Goal: Complete application form: Complete application form

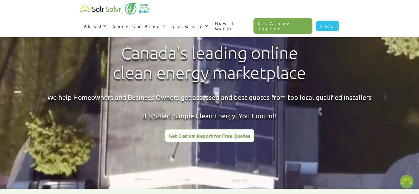
click at [332, 21] on link "Shop" at bounding box center [327, 26] width 23 height 10
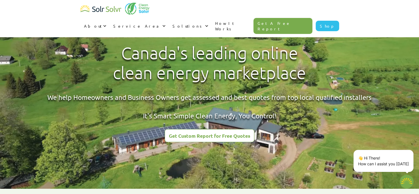
click at [297, 18] on link "Get A Free Report" at bounding box center [282, 26] width 59 height 16
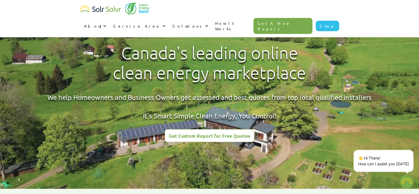
type textarea "x"
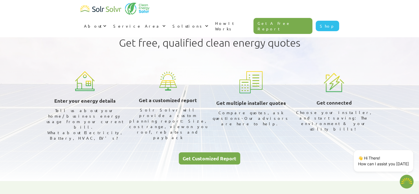
click at [226, 156] on div "Get Customized Report" at bounding box center [210, 158] width 54 height 5
type textarea "x"
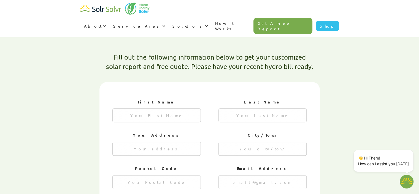
scroll to position [148, 0]
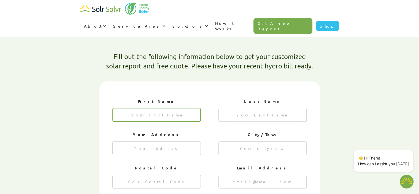
click at [176, 108] on input "1 of 4" at bounding box center [156, 115] width 88 height 14
type input "[PERSON_NAME]"
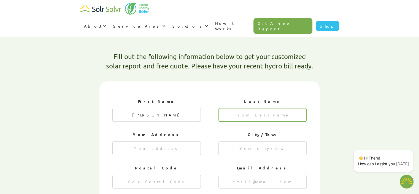
type input "[PERSON_NAME]"
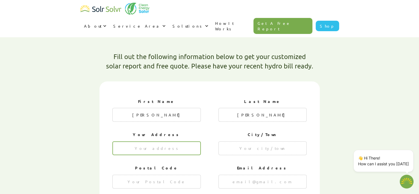
type input "20 Oakhurst Cres"
type input "Kitchener"
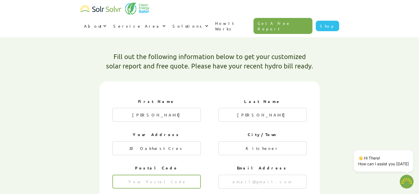
type input "N2B 3K3"
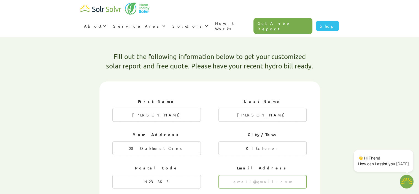
type input "[EMAIL_ADDRESS][DOMAIN_NAME]"
type input "2263770231"
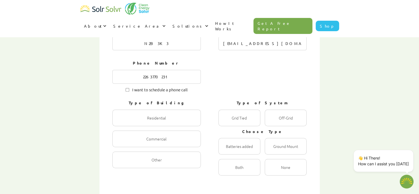
scroll to position [294, 0]
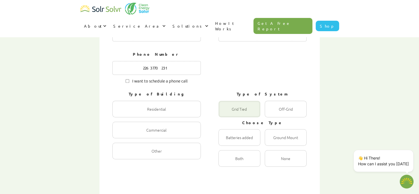
click at [242, 100] on div "1 of 4" at bounding box center [239, 108] width 42 height 17
click at [226, 113] on Tied "Grid Tied Radio" at bounding box center [224, 115] width 4 height 4
radio Tied "true"
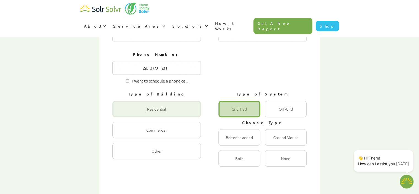
click at [167, 100] on div "1 of 4" at bounding box center [156, 108] width 88 height 17
click at [120, 113] on input "Residential Radio" at bounding box center [118, 115] width 4 height 4
radio input "true"
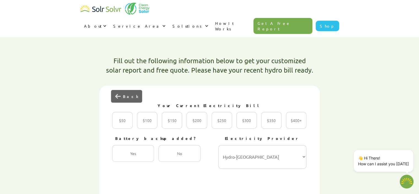
scroll to position [148, 0]
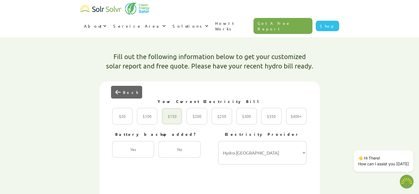
click at [175, 108] on div "2 of 4" at bounding box center [172, 116] width 20 height 17
click at [169, 120] on input "$150 Radio" at bounding box center [168, 122] width 4 height 4
radio input "true"
click at [276, 141] on select "Hydro-Québec Hydro One Ontario Power Generation BC Hydro Alectra Utilities ENMA…" at bounding box center [262, 152] width 88 height 23
drag, startPoint x: 355, startPoint y: 66, endPoint x: 336, endPoint y: 58, distance: 20.4
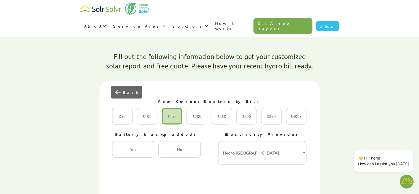
click at [255, 141] on select "Hydro-Québec Hydro One Ontario Power Generation BC Hydro Alectra Utilities ENMA…" at bounding box center [262, 152] width 88 height 23
type textarea "x"
click at [266, 143] on select "Hydro-Québec Hydro One Ontario Power Generation BC Hydro Alectra Utilities ENMA…" at bounding box center [262, 152] width 88 height 23
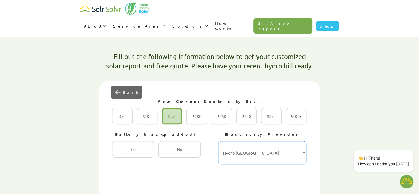
select select "Hydro One"
click at [218, 141] on select "Hydro-Québec Hydro One Ontario Power Generation BC Hydro Alectra Utilities ENMA…" at bounding box center [262, 152] width 88 height 23
type textarea "x"
click at [261, 145] on select "Hydro-Québec Hydro One Ontario Power Generation BC Hydro Alectra Utilities ENMA…" at bounding box center [262, 152] width 88 height 23
click at [218, 141] on select "Hydro-Québec Hydro One Ontario Power Generation BC Hydro Alectra Utilities ENMA…" at bounding box center [262, 152] width 88 height 23
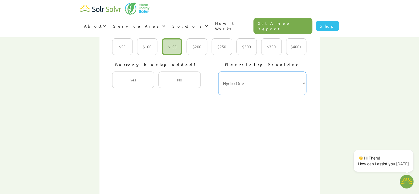
scroll to position [221, 0]
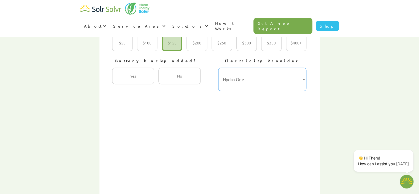
click at [269, 67] on select "Hydro-Québec Hydro One Ontario Power Generation BC Hydro Alectra Utilities ENMA…" at bounding box center [262, 78] width 88 height 23
select select "Ontario Power Generation"
click at [218, 67] on select "Hydro-Québec Hydro One Ontario Power Generation BC Hydro Alectra Utilities ENMA…" at bounding box center [262, 78] width 88 height 23
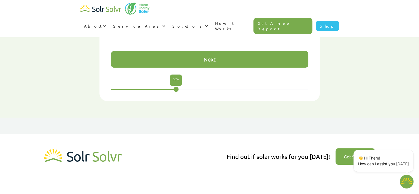
scroll to position [368, 0]
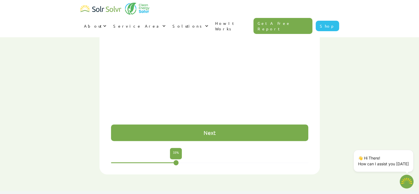
click at [235, 124] on div "Next" at bounding box center [209, 132] width 197 height 17
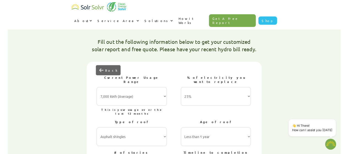
scroll to position [148, 0]
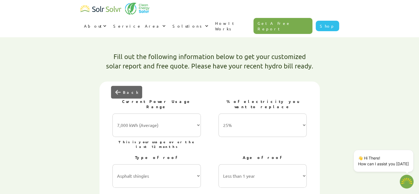
type textarea "x"
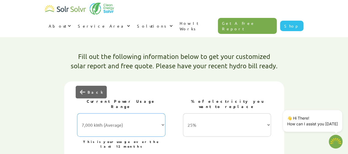
click at [130, 113] on select "7,000 kWh (Average) 10,000 kWh 15,000 kWh 20,000 kWh 25,000 kWh+" at bounding box center [121, 124] width 88 height 23
select select "10,000 kWh"
click at [77, 113] on select "7,000 kWh (Average) 10,000 kWh 15,000 kWh 20,000 kWh 25,000 kWh+" at bounding box center [121, 124] width 88 height 23
click at [218, 113] on select "25% 50% 75% 100%" at bounding box center [227, 124] width 88 height 23
select select "100%"
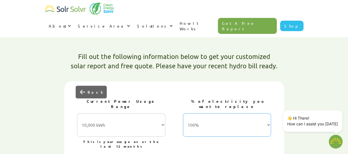
click at [183, 113] on select "25% 50% 75% 100%" at bounding box center [227, 124] width 88 height 23
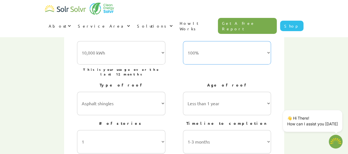
scroll to position [221, 0]
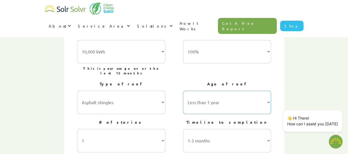
click at [215, 91] on select "Less than 1 year 1-5 years 5-10 years 10-15 years 20-30 years 30+ years" at bounding box center [227, 102] width 88 height 23
select select "5-10 years"
click at [183, 91] on select "Less than 1 year 1-5 years 5-10 years 10-15 years 20-30 years 30+ years" at bounding box center [227, 102] width 88 height 23
click at [158, 129] on select "1 2 3 or more" at bounding box center [121, 140] width 88 height 23
select select "2"
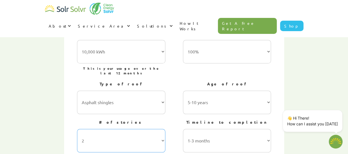
click at [77, 129] on select "1 2 3 or more" at bounding box center [121, 140] width 88 height 23
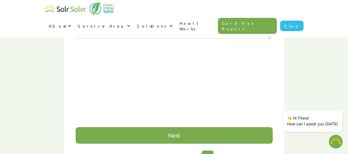
scroll to position [368, 0]
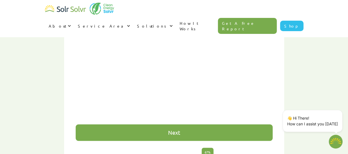
click at [218, 124] on div "Next" at bounding box center [174, 132] width 197 height 17
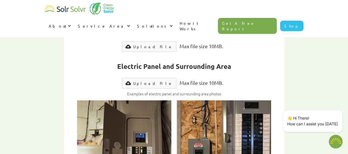
scroll to position [148, 0]
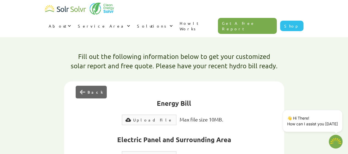
drag, startPoint x: 148, startPoint y: 53, endPoint x: 278, endPoint y: 83, distance: 133.2
click at [91, 89] on div "Back" at bounding box center [95, 92] width 15 height 6
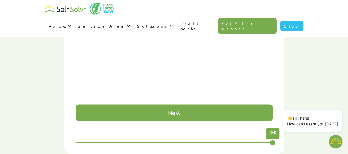
scroll to position [368, 0]
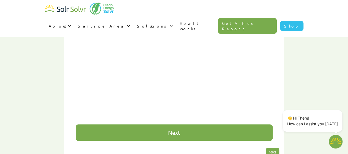
click at [228, 124] on div "Next" at bounding box center [174, 132] width 197 height 17
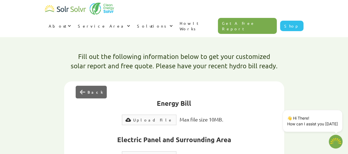
scroll to position [221, 0]
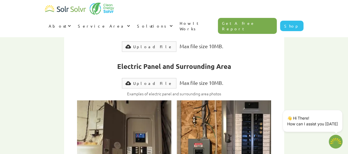
click at [148, 44] on div "Upload File" at bounding box center [153, 47] width 40 height 6
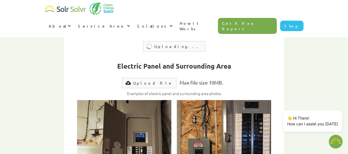
type input "Submit"
type textarea "x"
click at [152, 80] on div "Upload File" at bounding box center [153, 83] width 40 height 6
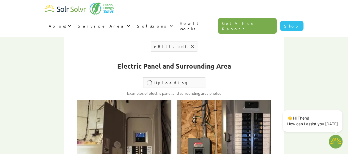
type input "Submit"
click at [221, 81] on div "Remove file" at bounding box center [222, 82] width 3 height 3
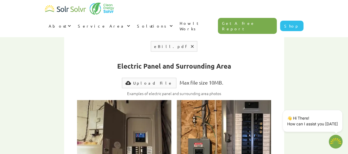
click at [153, 80] on div "Upload File" at bounding box center [153, 83] width 40 height 6
type textarea "x"
click at [156, 80] on div "Upload File" at bounding box center [153, 83] width 40 height 6
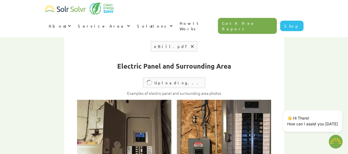
type input "Submit"
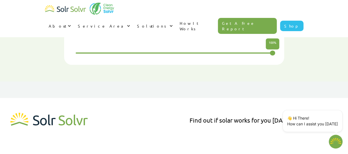
scroll to position [368, 0]
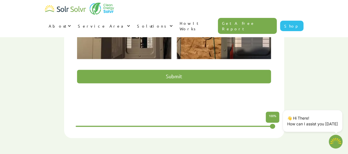
click at [159, 70] on input "Submit" at bounding box center [174, 76] width 194 height 13
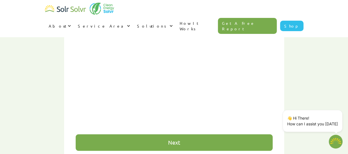
scroll to position [357, 0]
click at [185, 134] on div "Next" at bounding box center [174, 142] width 197 height 17
click at [199, 134] on div "Next" at bounding box center [174, 142] width 197 height 17
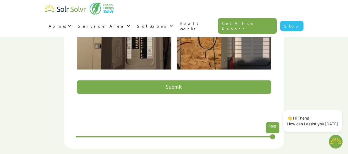
click at [180, 80] on input "Submit" at bounding box center [174, 86] width 194 height 13
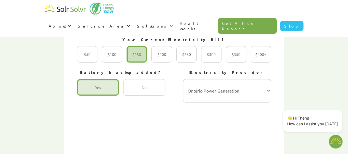
scroll to position [211, 0]
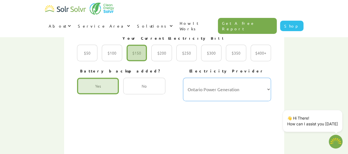
click at [211, 78] on select "Hydro-Québec Hydro One Ontario Power Generation BC Hydro Alectra Utilities ENMA…" at bounding box center [227, 89] width 88 height 23
click at [183, 78] on select "Hydro-Québec Hydro One Ontario Power Generation BC Hydro Alectra Utilities ENMA…" at bounding box center [227, 89] width 88 height 23
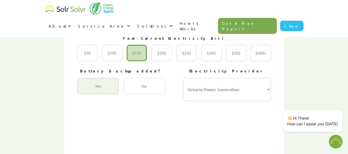
click at [102, 78] on div "2 of 4" at bounding box center [98, 86] width 42 height 17
click at [85, 90] on input "Yes Radio" at bounding box center [83, 92] width 4 height 4
radio input "true"
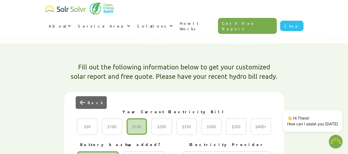
click at [92, 100] on div "Back" at bounding box center [95, 103] width 15 height 6
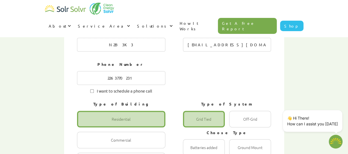
scroll to position [357, 0]
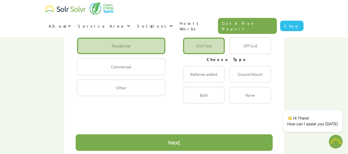
click at [171, 140] on div "Next" at bounding box center [174, 143] width 12 height 6
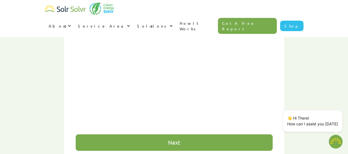
click at [183, 134] on div "Next" at bounding box center [174, 142] width 197 height 17
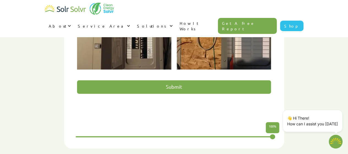
click at [178, 80] on input "Submit" at bounding box center [174, 86] width 194 height 13
type input "Please wait..."
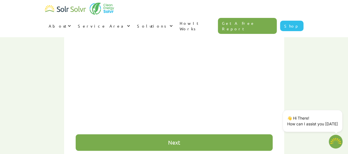
type textarea "x"
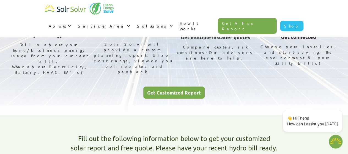
scroll to position [64, 0]
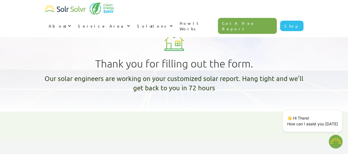
type textarea "x"
